Goal: Obtain resource: Obtain resource

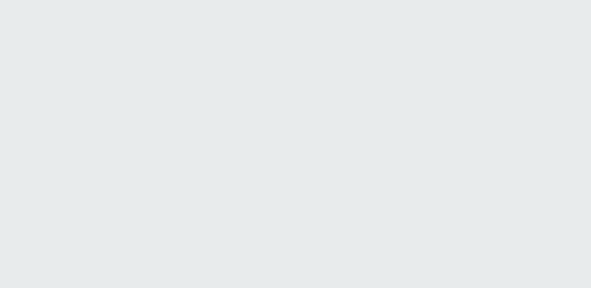
click at [255, 0] on html "Printing this webpage has been disabled. This tool is intended for internal pla…" at bounding box center [295, 0] width 591 height 0
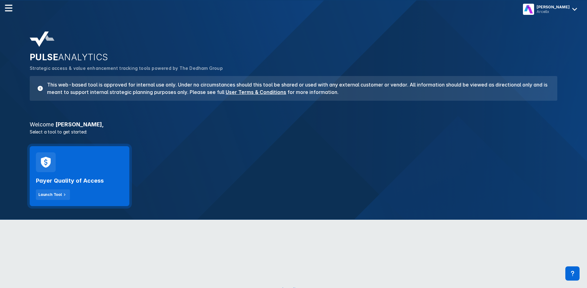
click at [69, 194] on div "Payer Quality of Access Launch Tool" at bounding box center [79, 186] width 87 height 28
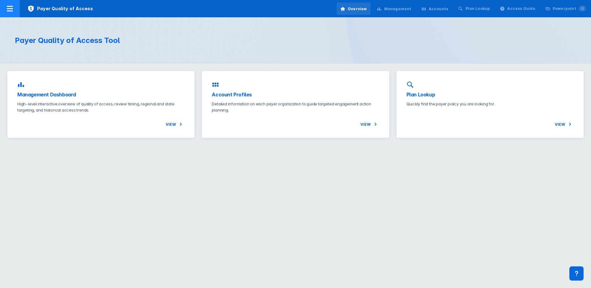
click at [13, 10] on icon at bounding box center [9, 8] width 7 height 7
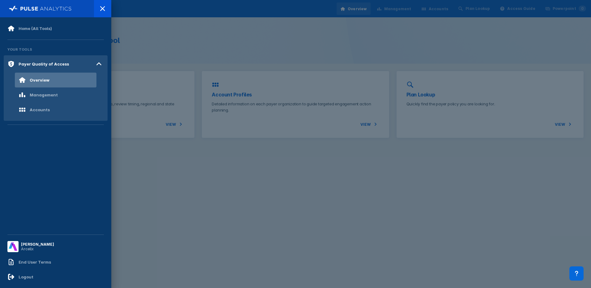
click at [264, 172] on div at bounding box center [295, 144] width 591 height 288
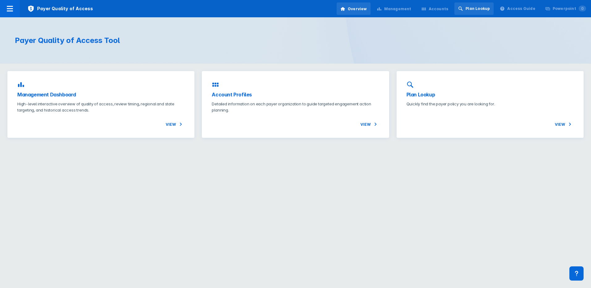
click at [477, 13] on div "Plan Lookup" at bounding box center [474, 8] width 39 height 12
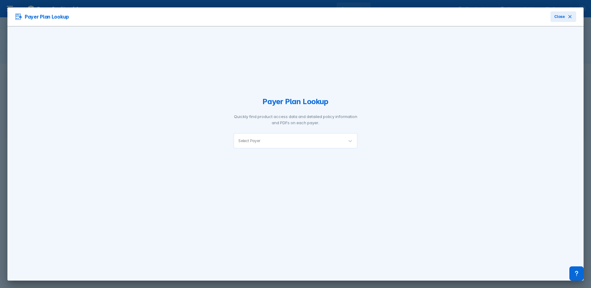
click at [266, 151] on div "Payer Plan Lookup Quickly find product access data and detailed policy informat…" at bounding box center [296, 122] width 124 height 161
click at [257, 145] on div "Select Payer" at bounding box center [289, 141] width 110 height 15
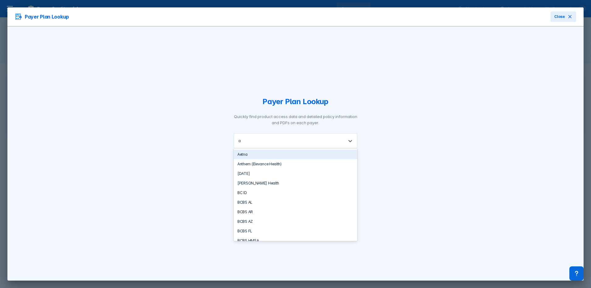
type input "an"
click at [263, 155] on div "Anthem (Elevance Health)" at bounding box center [296, 155] width 124 height 10
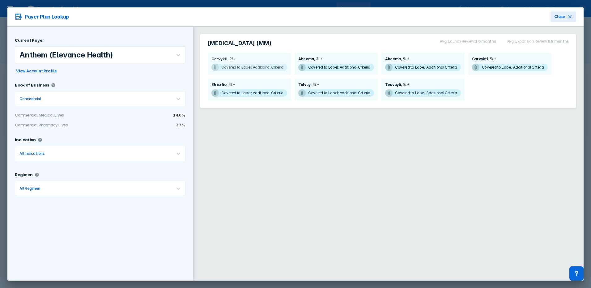
click at [245, 68] on span "Covered to Label; Additional Criteria" at bounding box center [250, 67] width 76 height 7
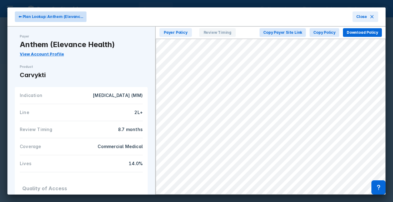
click at [26, 17] on span "⬅ Plan Lookup: Anthem (Elevanc..." at bounding box center [51, 17] width 64 height 6
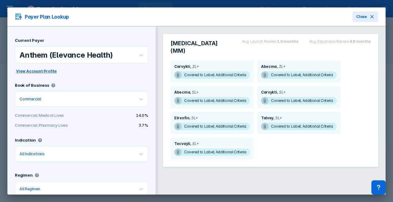
click at [113, 67] on div "Current Payer Anthem (Elevance Health) View Account Profile" at bounding box center [82, 56] width 134 height 37
click at [100, 59] on div "Anthem (Elevance Health)" at bounding box center [66, 54] width 94 height 9
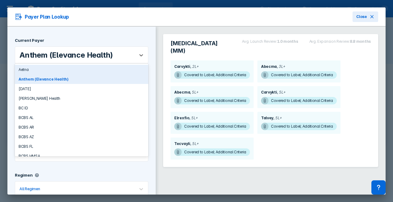
click at [41, 56] on div "Anthem (Elevance Health)" at bounding box center [66, 54] width 94 height 9
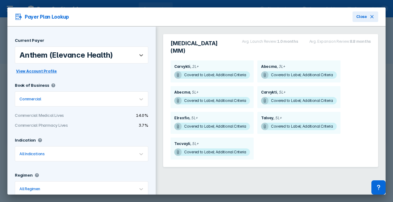
click at [41, 56] on div "Anthem (Elevance Health)" at bounding box center [66, 54] width 94 height 9
click at [45, 50] on div "Anthem (Elevance Health)" at bounding box center [74, 55] width 119 height 16
click at [250, 75] on span "Covered to Label; Additional Criteria" at bounding box center [212, 74] width 76 height 7
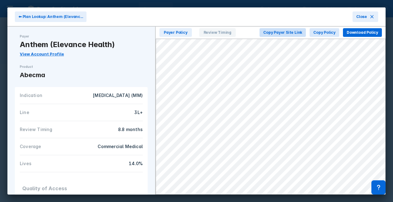
click at [303, 32] on span "Copy Payer Site Link" at bounding box center [283, 33] width 39 height 6
click at [371, 17] on icon at bounding box center [372, 16] width 5 height 5
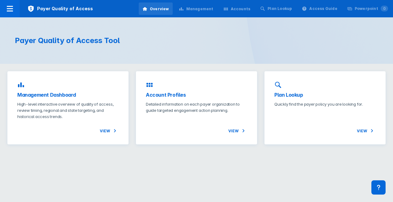
click at [287, 2] on div "Overview Management Accounts Plan Lookup Access Guide Powerpoint 0" at bounding box center [266, 8] width 256 height 17
click at [285, 10] on div "Plan Lookup" at bounding box center [280, 9] width 24 height 6
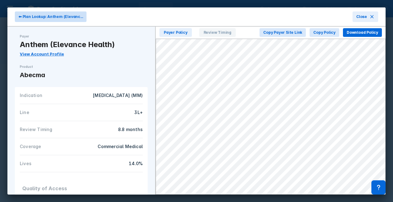
click at [32, 20] on button "⬅ Plan Lookup: Anthem (Elevanc..." at bounding box center [51, 16] width 72 height 11
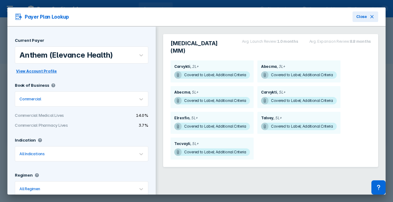
click at [40, 56] on div "Anthem (Elevance Health)" at bounding box center [66, 54] width 94 height 9
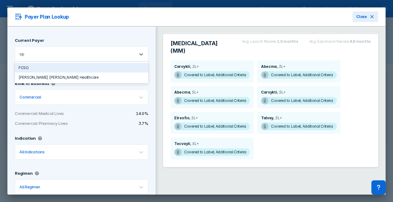
type input "o"
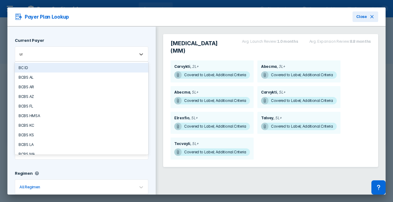
type input "uni"
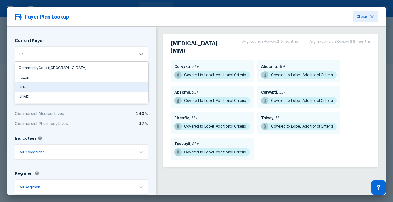
click at [43, 87] on div "UHC" at bounding box center [82, 87] width 134 height 10
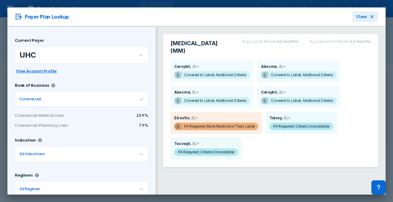
click at [207, 67] on div "Carvykti 2L+" at bounding box center [212, 66] width 76 height 5
click at [204, 70] on div "Carvykti 2L+" at bounding box center [212, 67] width 76 height 7
click at [207, 72] on span "Covered to Label; Additional Criteria" at bounding box center [212, 74] width 76 height 7
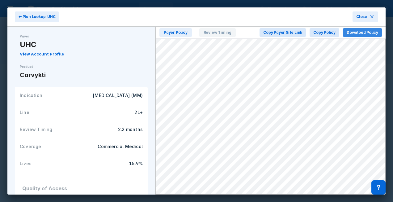
click at [364, 32] on span "Download Policy" at bounding box center [363, 33] width 32 height 6
click at [29, 12] on button "⬅ Plan Lookup: UHC" at bounding box center [37, 16] width 44 height 11
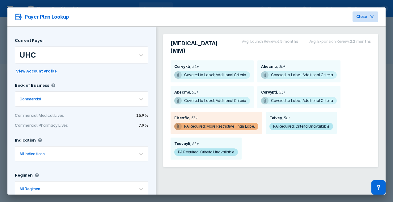
click at [361, 16] on span "Close" at bounding box center [362, 17] width 11 height 6
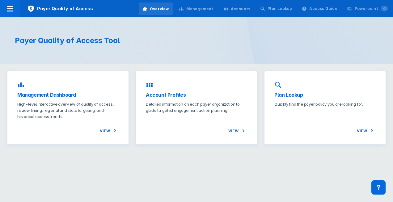
click at [246, 14] on div "Accounts" at bounding box center [237, 8] width 35 height 13
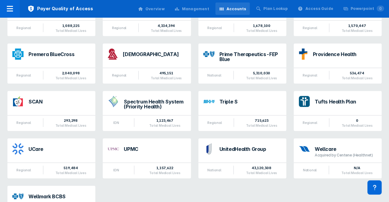
scroll to position [686, 0]
